Goal: Transaction & Acquisition: Purchase product/service

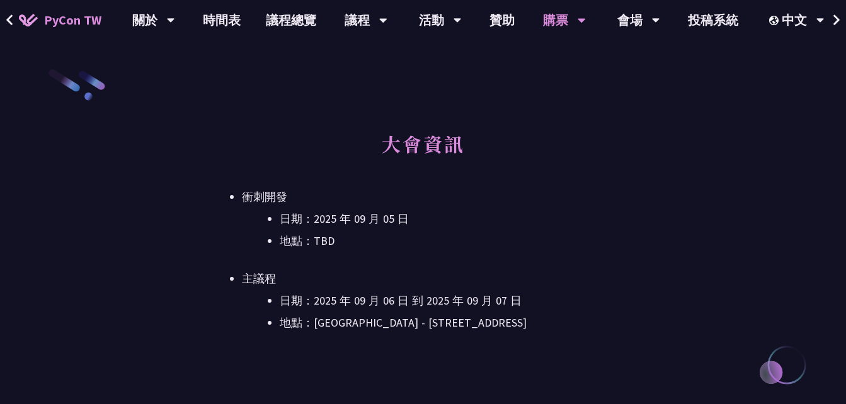
scroll to position [378, 0]
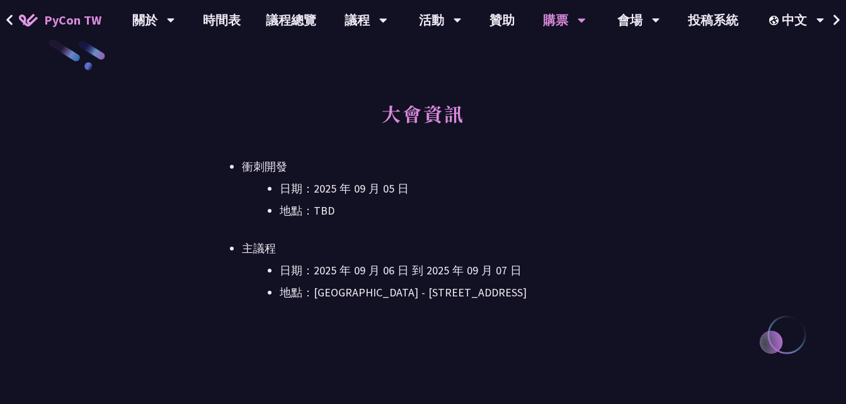
click at [474, 315] on div "大會資訊 衝刺開發 日期：[DATE] 地點：TBD 主議程 日期：[DATE] 到 [DATE] 地點：[GEOGRAPHIC_DATA] - ​[STRE…" at bounding box center [423, 224] width 438 height 246
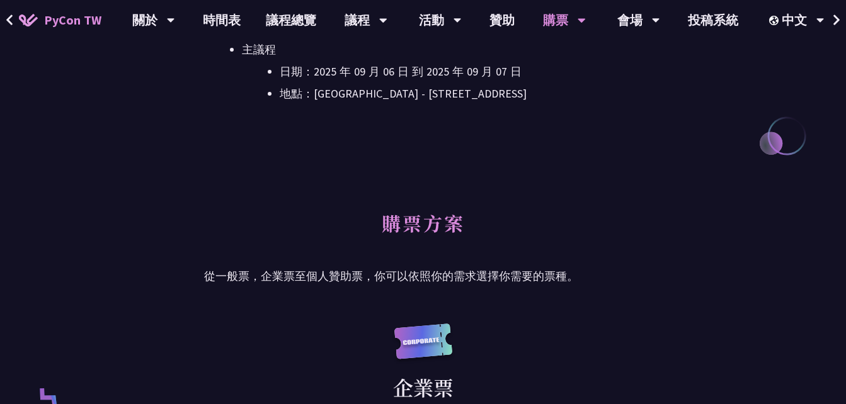
scroll to position [819, 0]
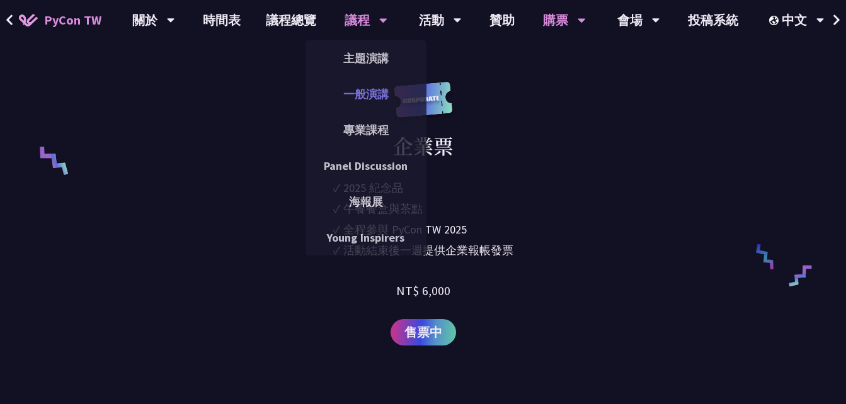
click at [360, 98] on link "一般演講" at bounding box center [365, 94] width 121 height 30
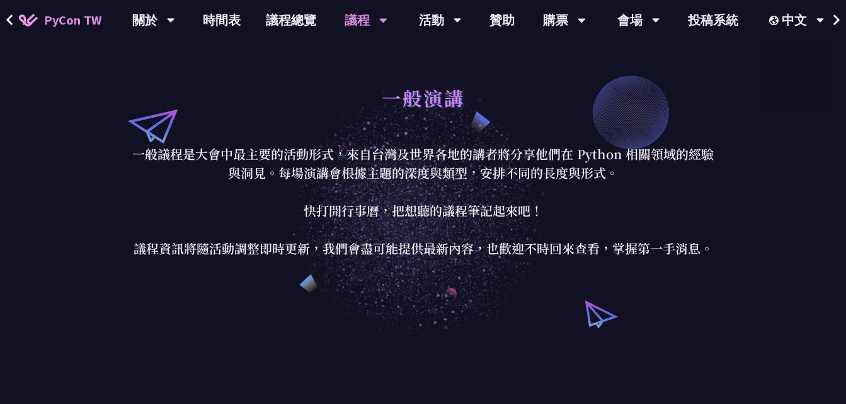
scroll to position [252, 0]
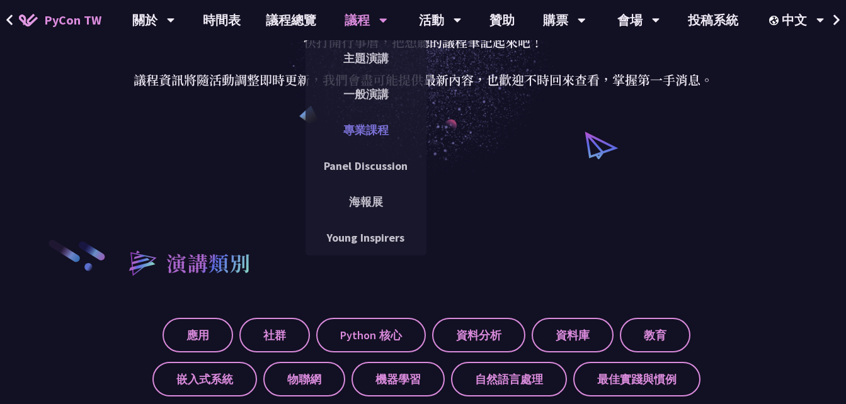
click at [361, 130] on link "專業課程" at bounding box center [365, 130] width 121 height 30
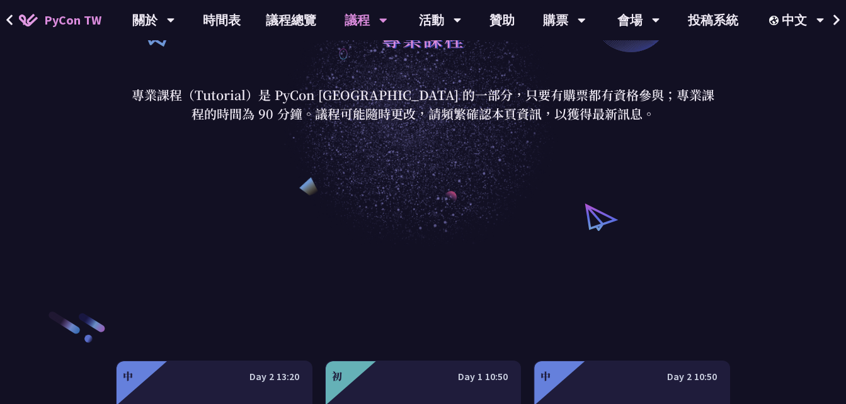
scroll to position [126, 0]
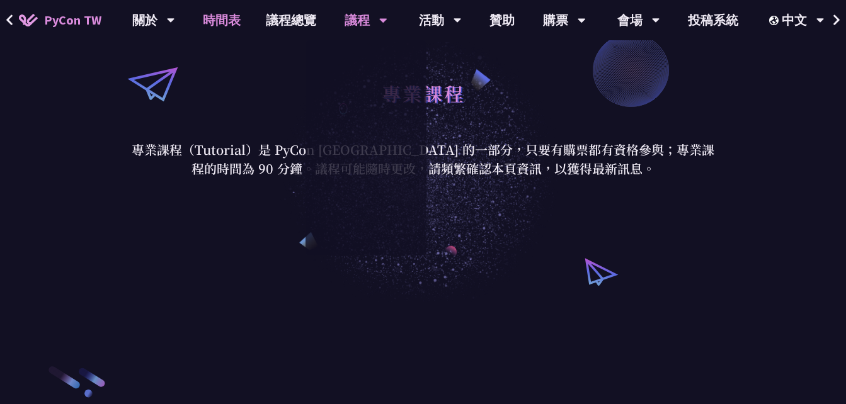
click at [214, 18] on link "時間表" at bounding box center [221, 20] width 63 height 40
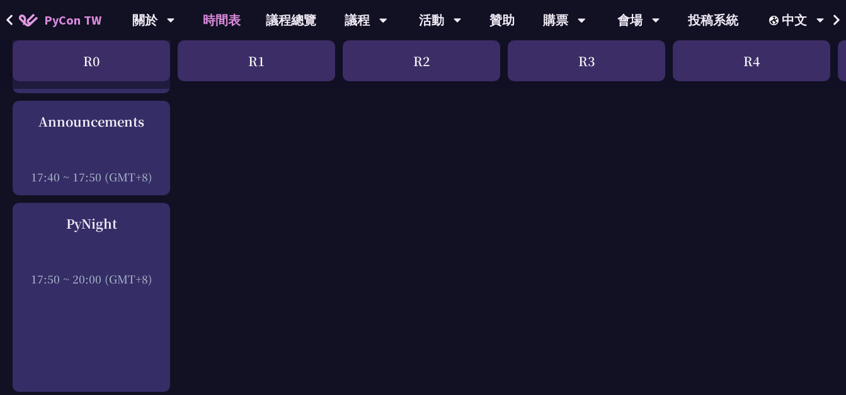
scroll to position [1700, 0]
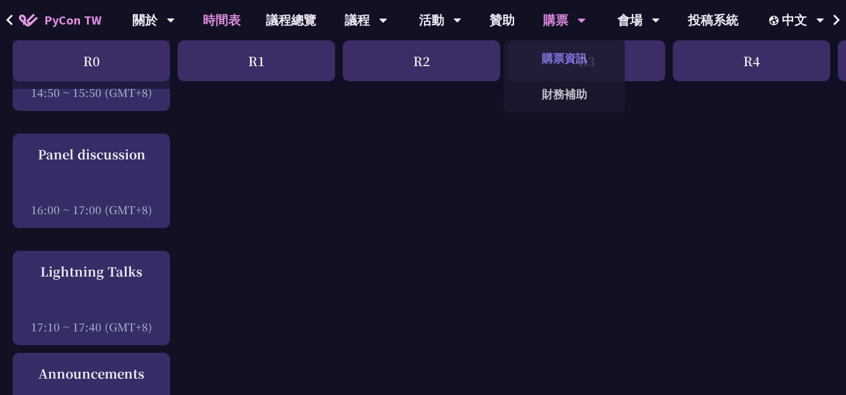
click at [562, 59] on link "購票資訊" at bounding box center [564, 58] width 121 height 30
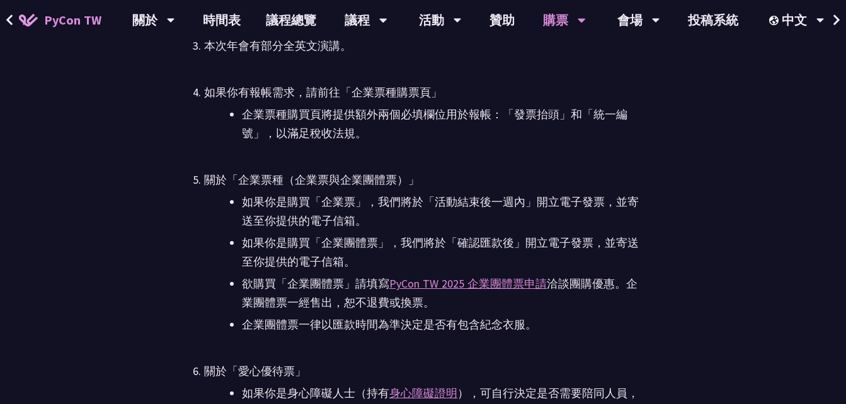
scroll to position [3400, 0]
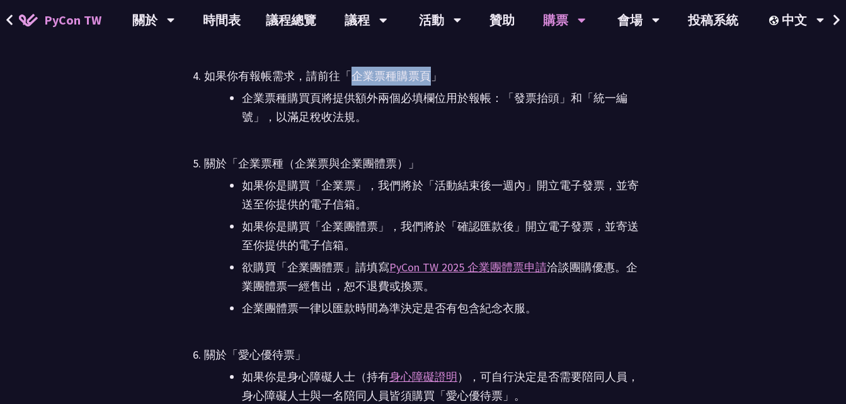
drag, startPoint x: 353, startPoint y: 76, endPoint x: 429, endPoint y: 76, distance: 76.8
click at [429, 76] on div "如果你有報帳需求，請前往「企業票種購票頁」" at bounding box center [423, 76] width 438 height 19
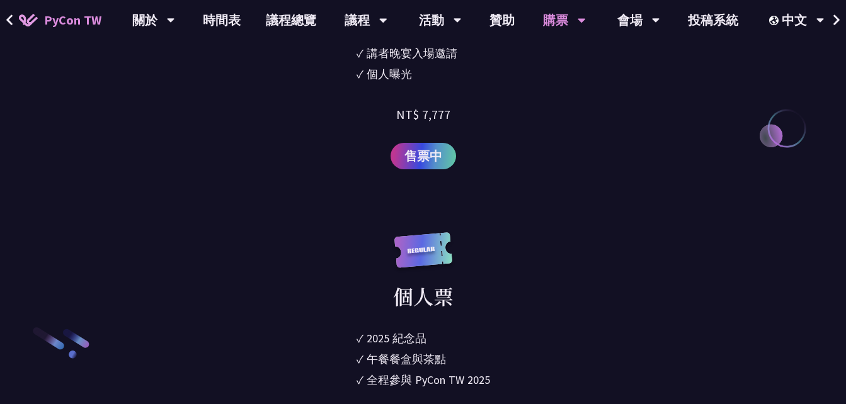
scroll to position [1952, 0]
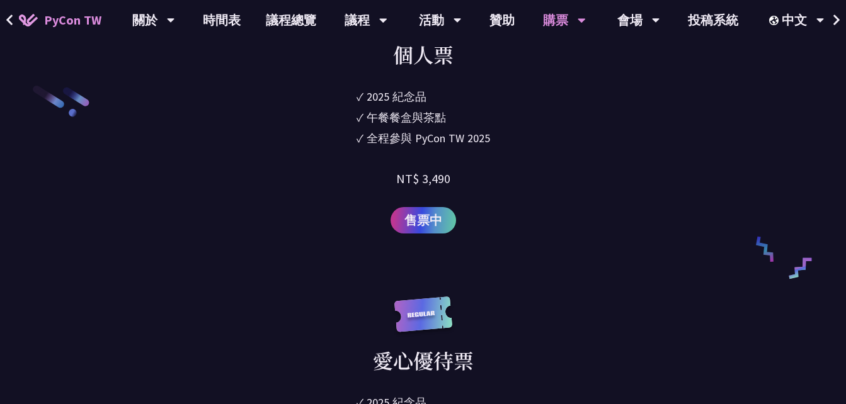
click at [582, 224] on div "售票中" at bounding box center [423, 220] width 438 height 26
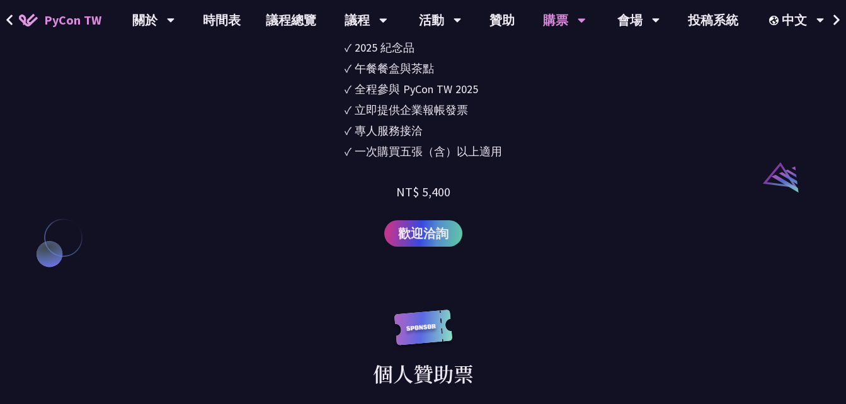
scroll to position [1259, 0]
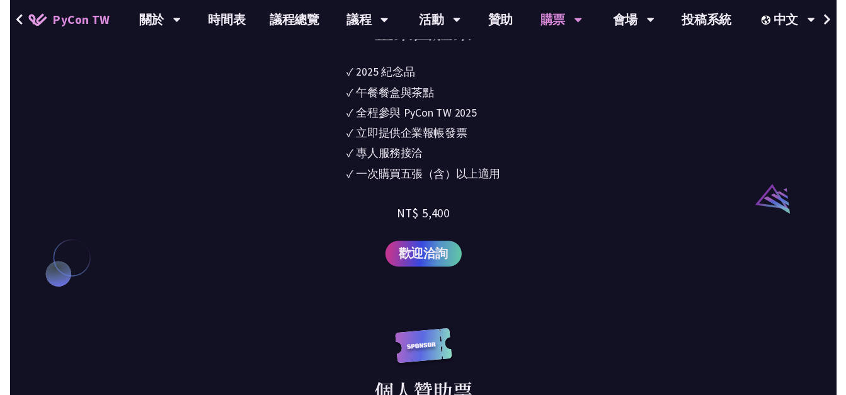
scroll to position [1700, 0]
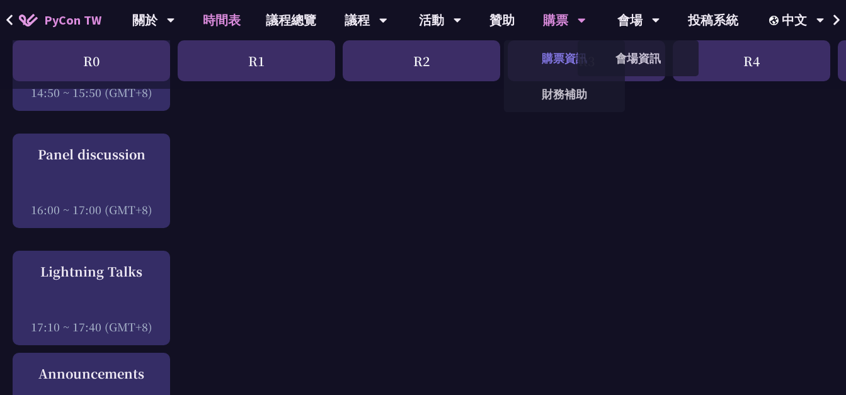
click at [574, 59] on link "購票資訊" at bounding box center [564, 58] width 121 height 30
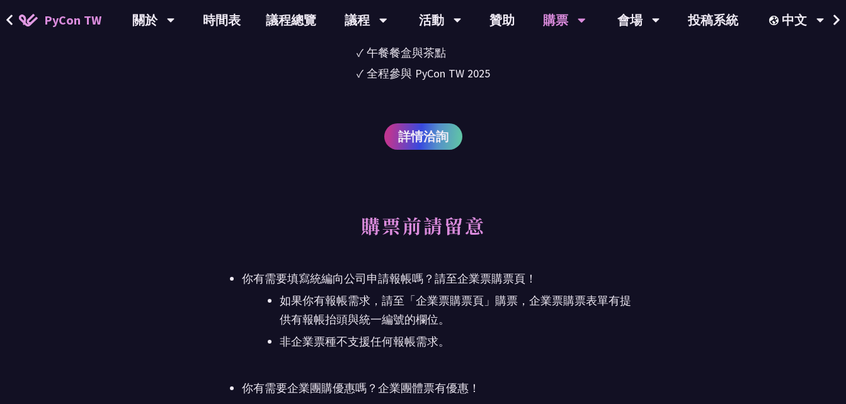
scroll to position [2833, 0]
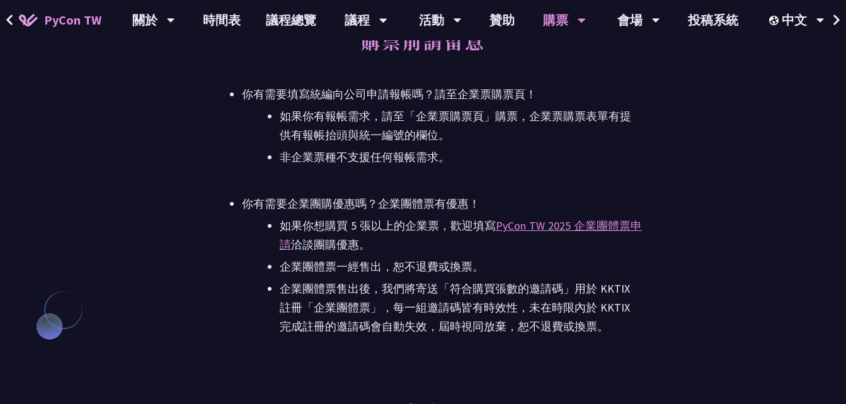
click at [490, 118] on li "如果你有報帳需求，請至「企業票購票頁」購票，企業票購票表單有提供有報帳抬頭與統一編號的欄位。" at bounding box center [461, 126] width 362 height 38
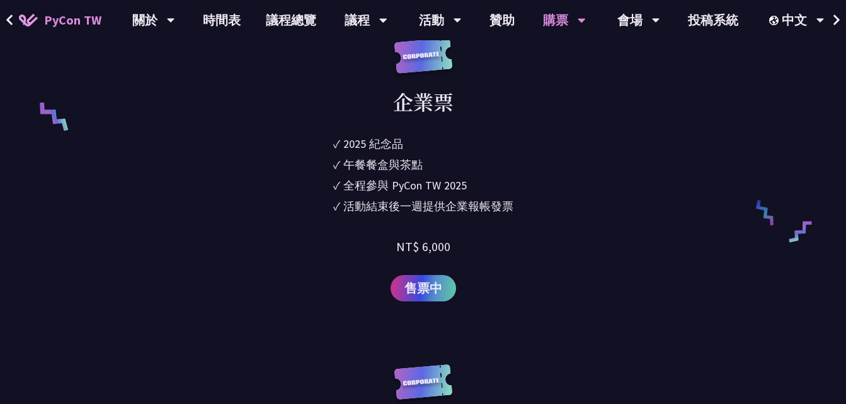
scroll to position [846, 0]
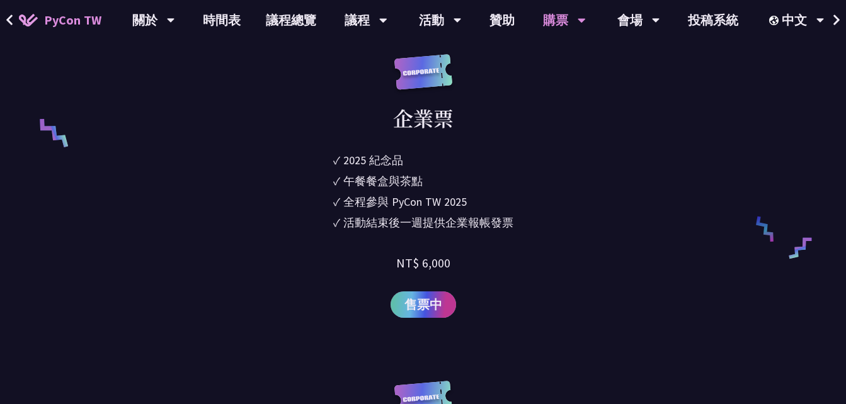
click at [422, 303] on span "售票中" at bounding box center [423, 304] width 38 height 19
